Goal: Transaction & Acquisition: Purchase product/service

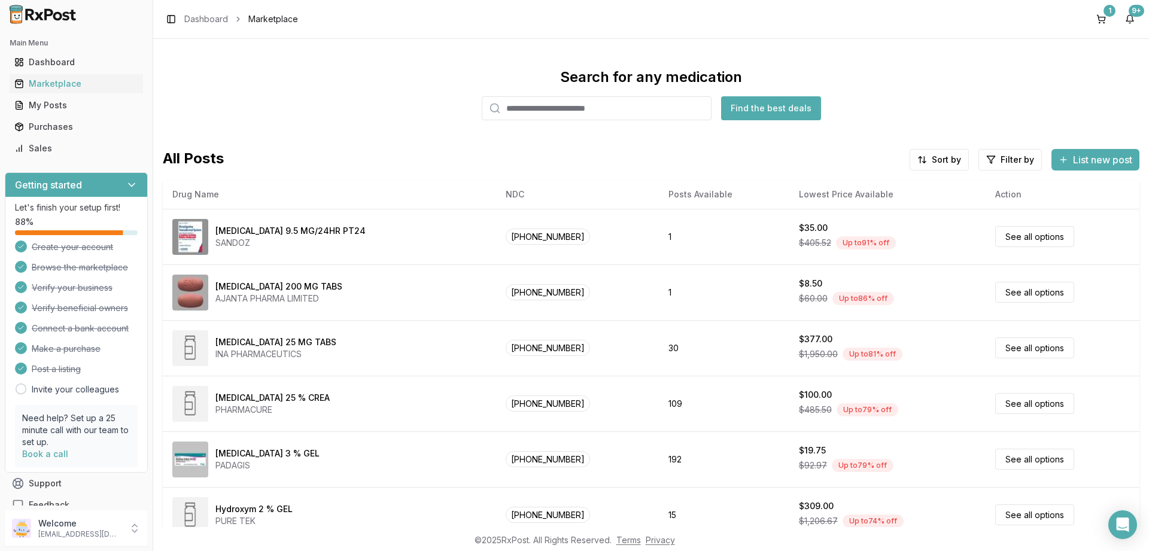
click at [580, 107] on input "search" at bounding box center [597, 108] width 230 height 24
paste input "**********"
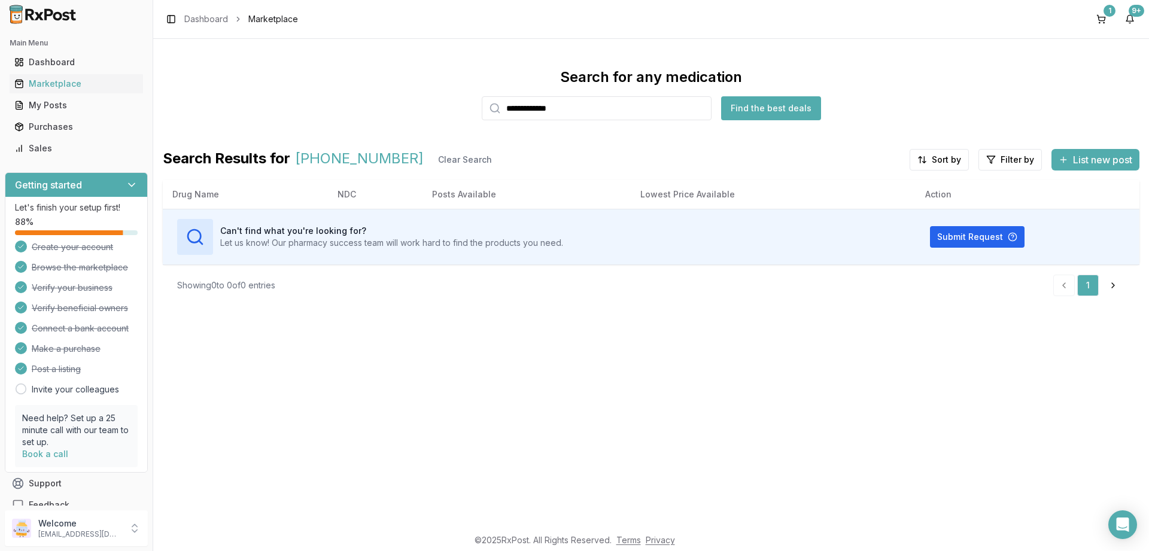
click at [482, 109] on input "**********" at bounding box center [597, 108] width 230 height 24
type input "*****"
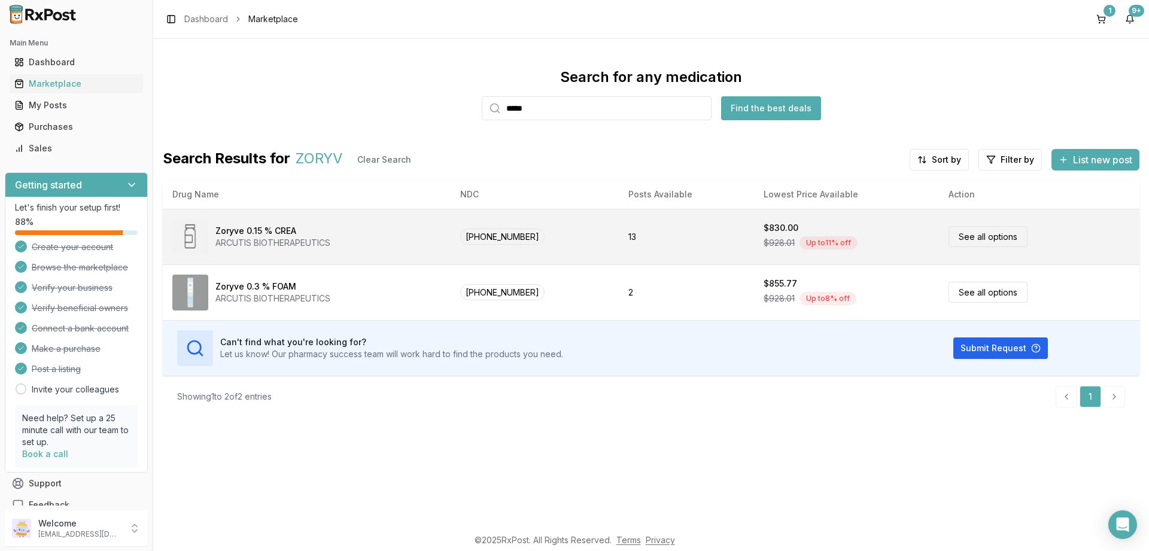
click at [500, 232] on span "[PHONE_NUMBER]" at bounding box center [502, 237] width 84 height 16
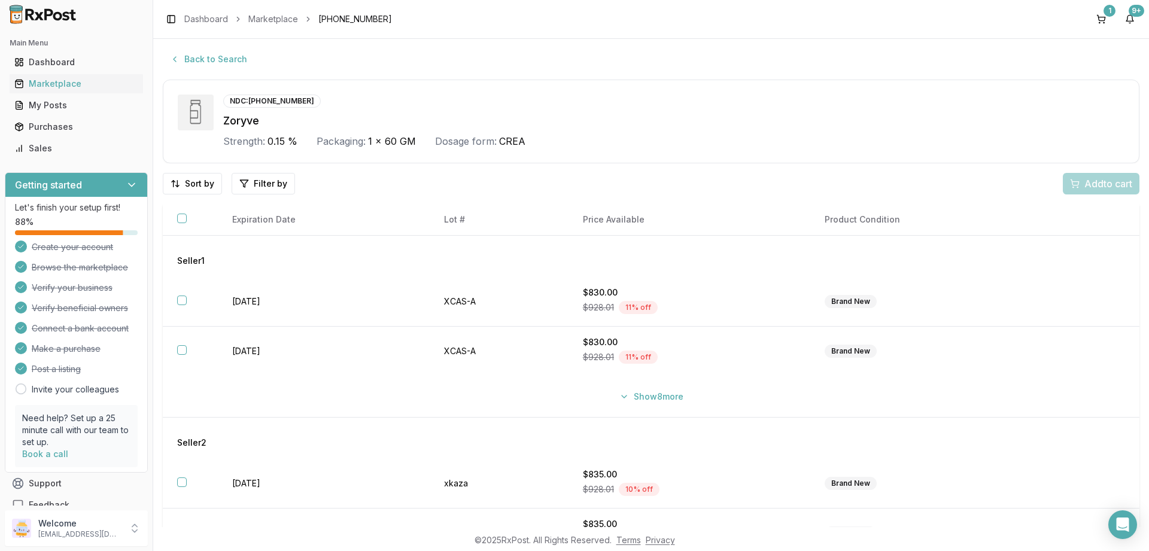
click at [265, 102] on div "NDC: [PHONE_NUMBER]" at bounding box center [272, 101] width 98 height 13
click at [265, 101] on div "NDC: [PHONE_NUMBER]" at bounding box center [272, 101] width 98 height 13
copy div "NDC:"
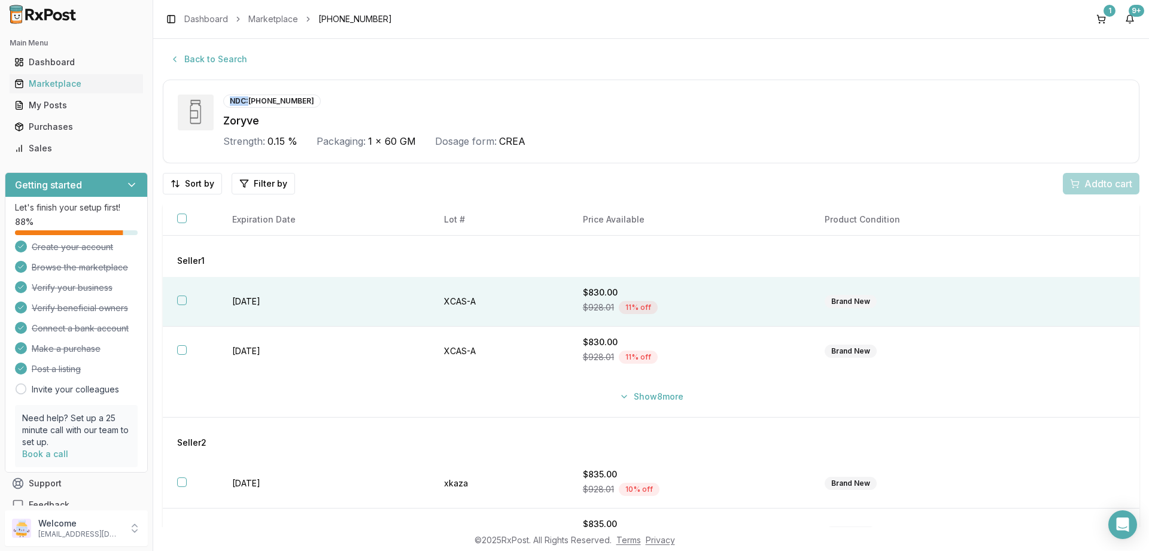
click at [181, 302] on button "button" at bounding box center [182, 301] width 10 height 10
click at [1101, 182] on span "Add 1 to cart" at bounding box center [1106, 184] width 52 height 14
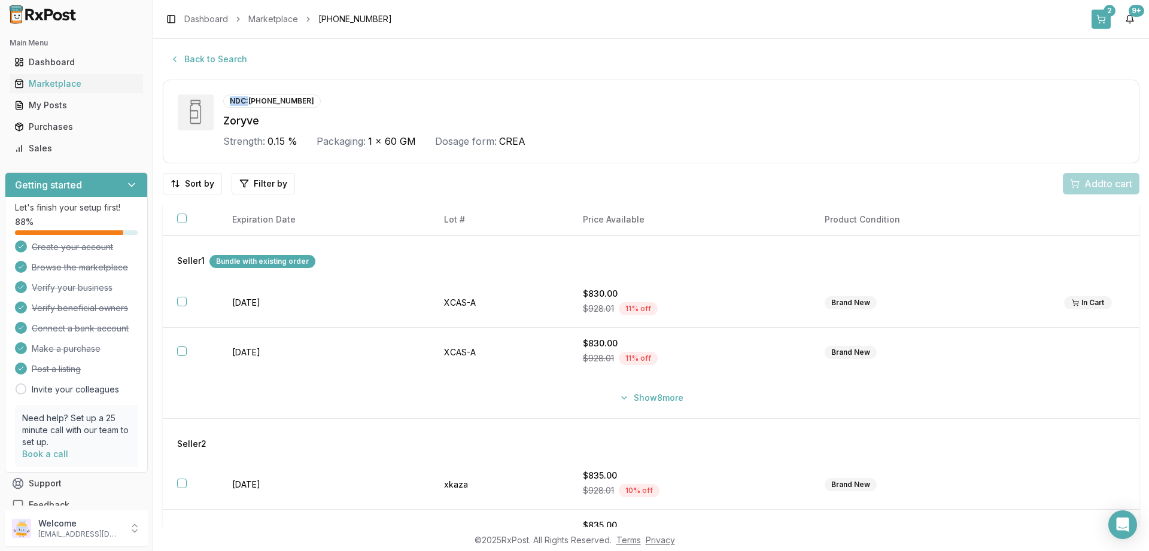
drag, startPoint x: 1101, startPoint y: 23, endPoint x: 1107, endPoint y: 23, distance: 6.6
click at [1107, 23] on button "2" at bounding box center [1101, 19] width 19 height 19
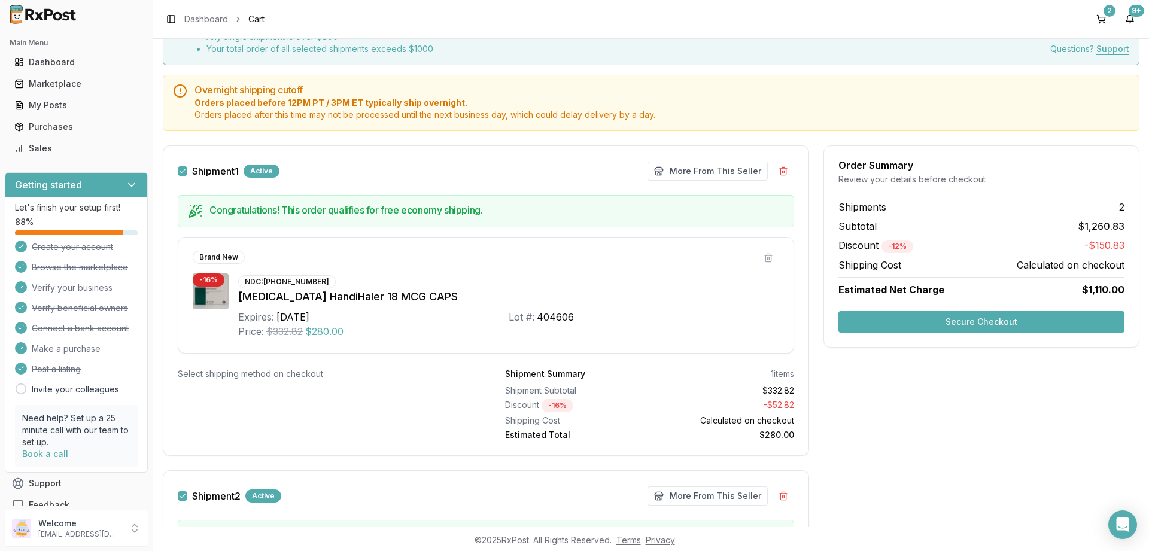
scroll to position [367, 0]
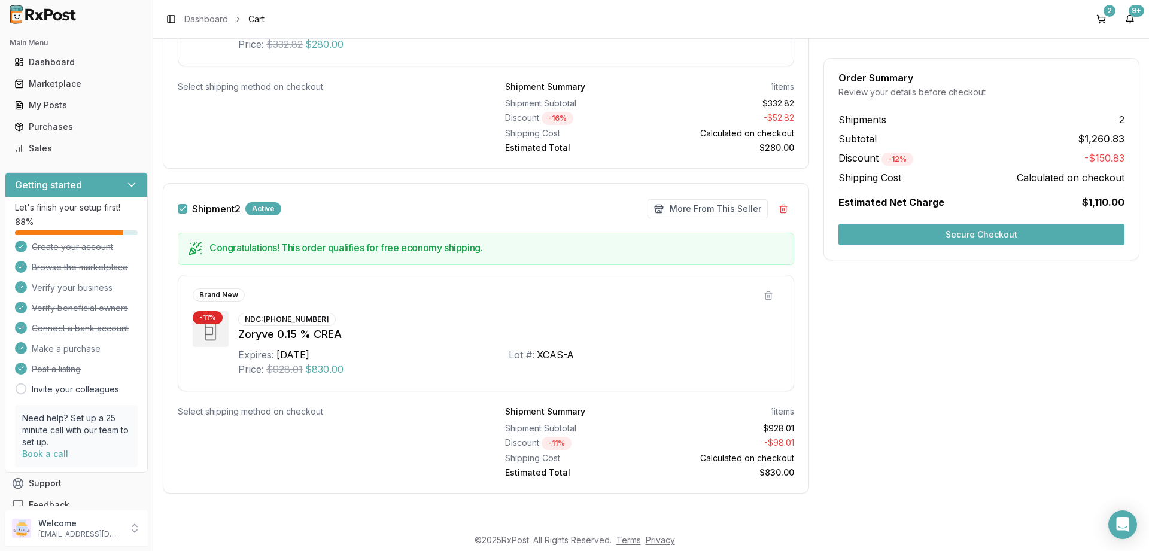
click at [986, 240] on button "Secure Checkout" at bounding box center [981, 235] width 286 height 22
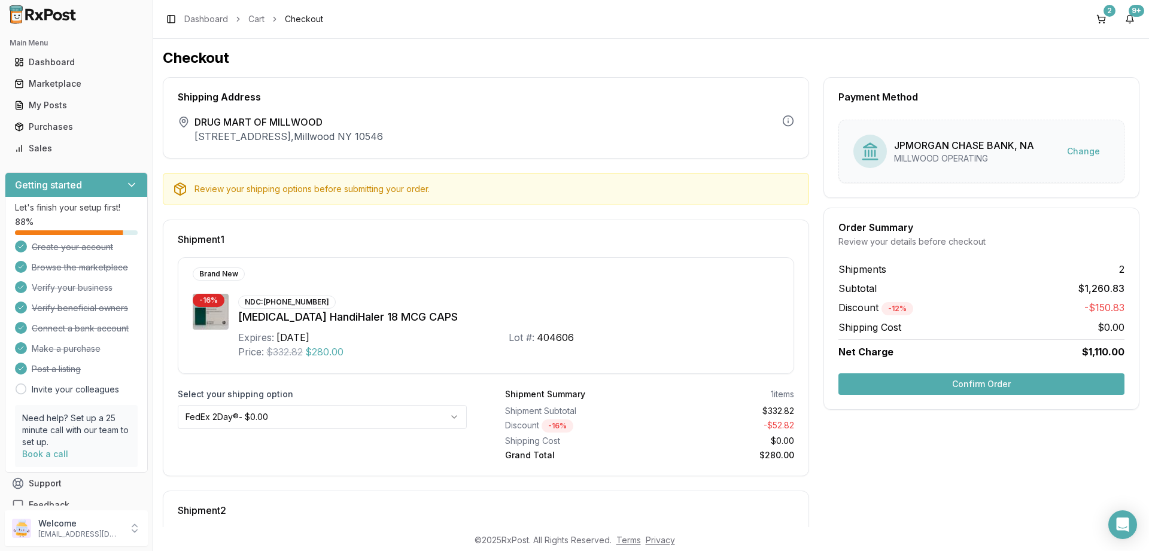
click at [995, 384] on button "Confirm Order" at bounding box center [981, 384] width 286 height 22
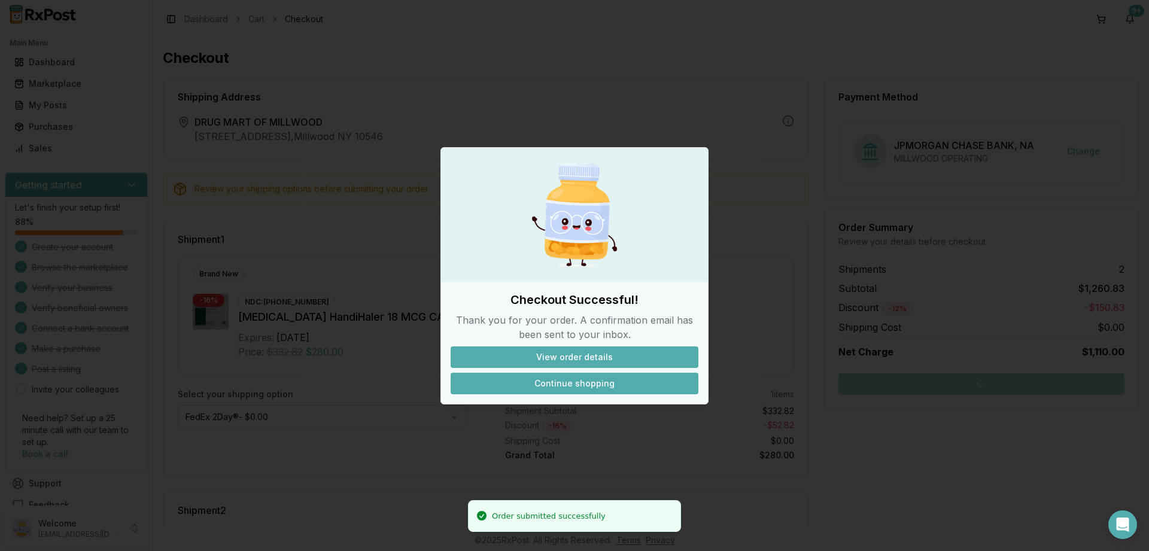
click at [589, 382] on button "Continue shopping" at bounding box center [575, 384] width 248 height 22
